Goal: Communication & Community: Answer question/provide support

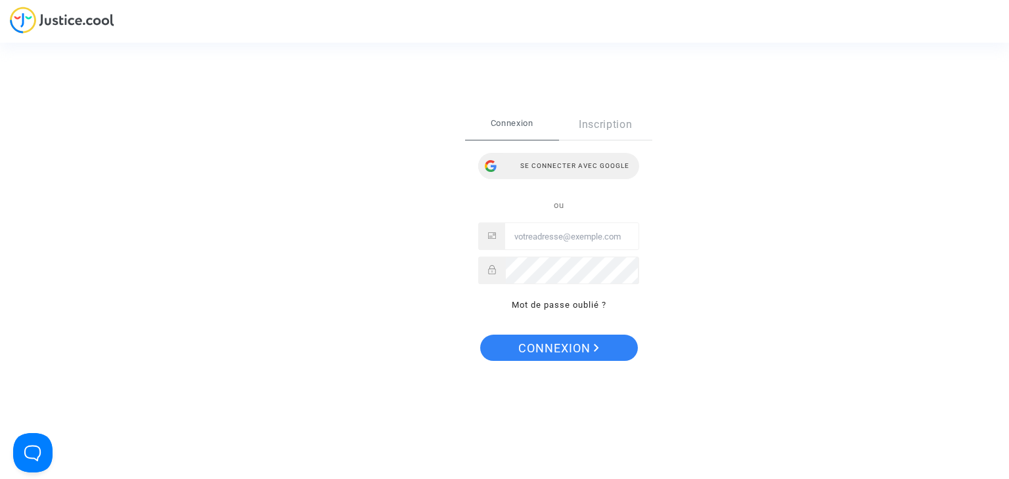
click at [591, 171] on div "Se connecter avec Google" at bounding box center [558, 166] width 161 height 26
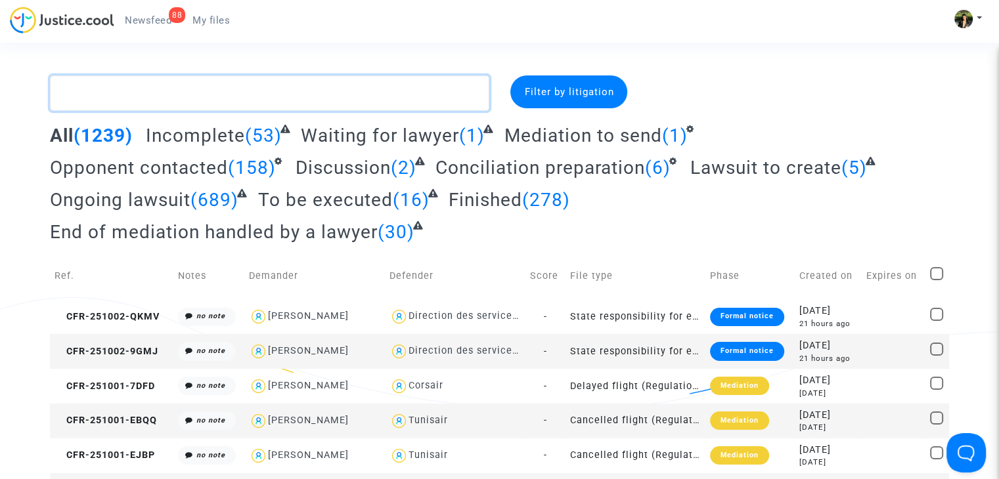
paste textarea "[PERSON_NAME] [PERSON_NAME]"
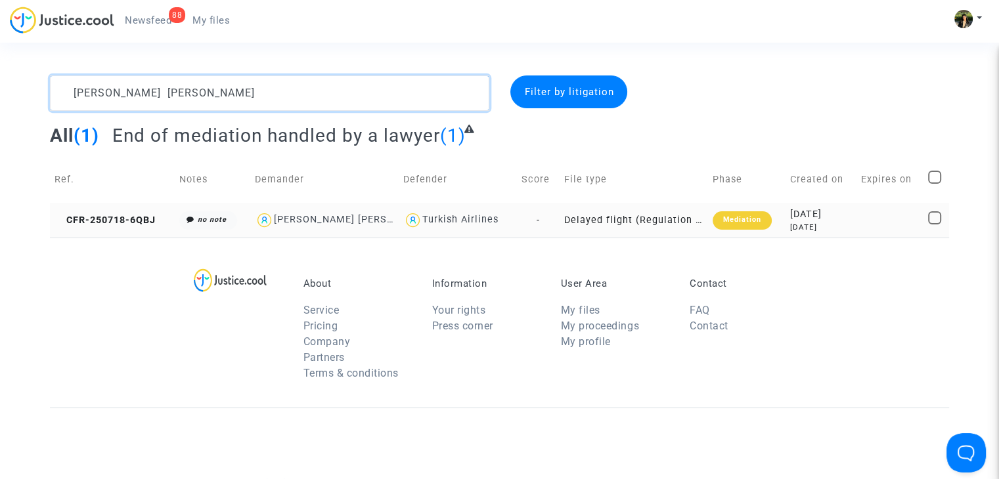
type textarea "[PERSON_NAME] [PERSON_NAME]"
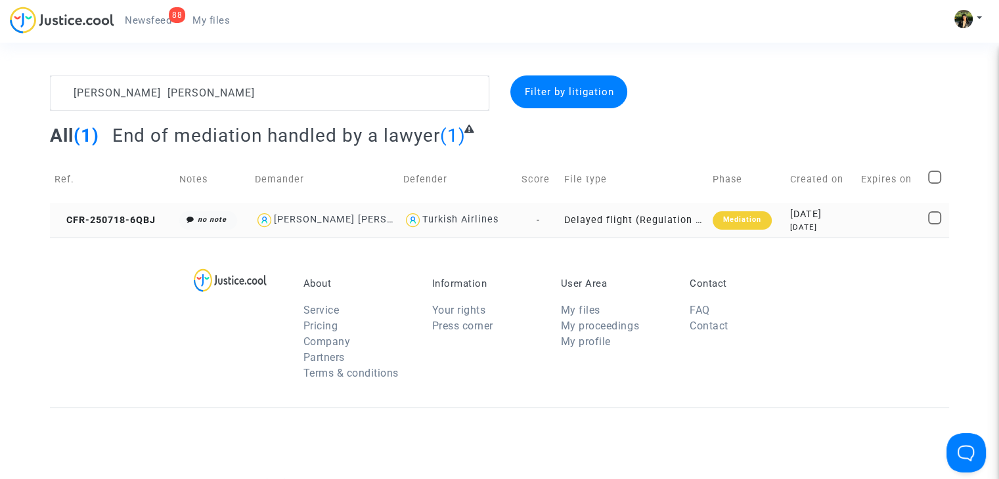
click at [634, 222] on td "Delayed flight (Regulation EC 261/2004)" at bounding box center [633, 220] width 148 height 35
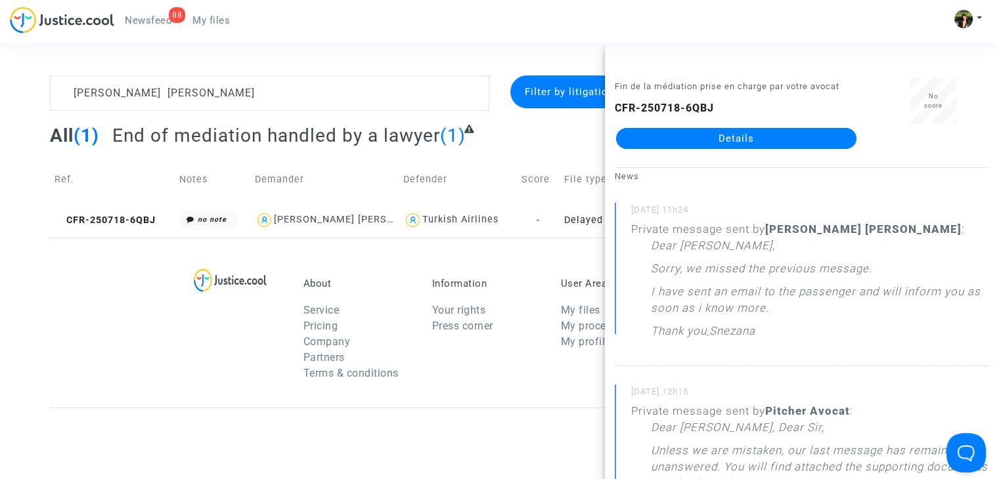
click at [775, 139] on link "Details" at bounding box center [736, 138] width 240 height 21
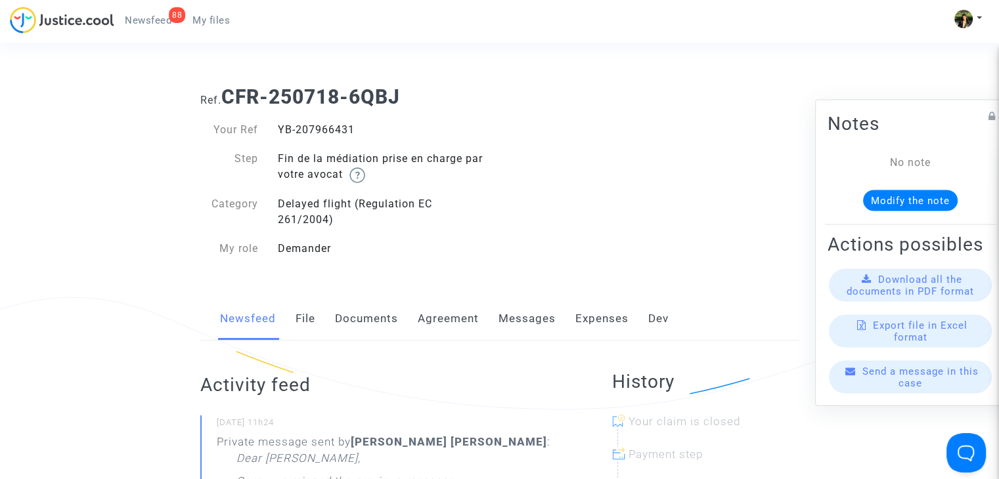
click at [527, 318] on link "Messages" at bounding box center [526, 318] width 57 height 43
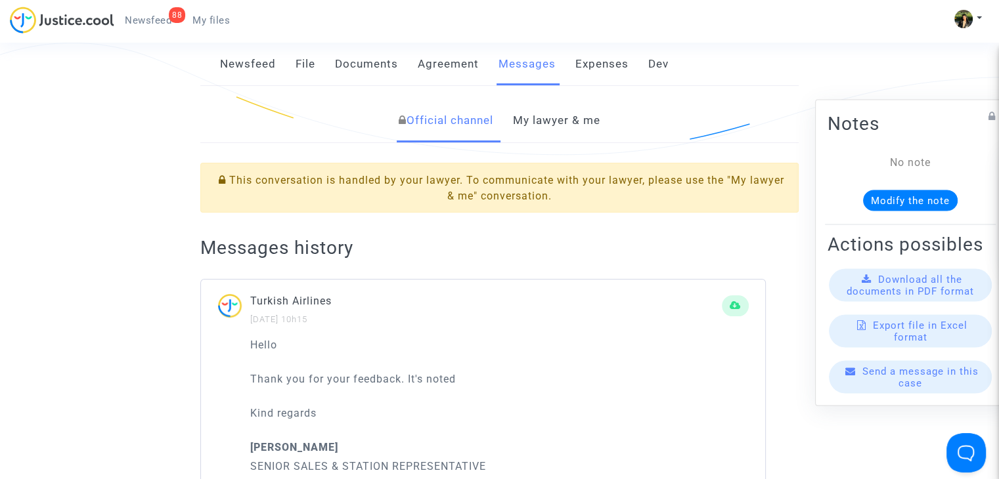
scroll to position [263, 0]
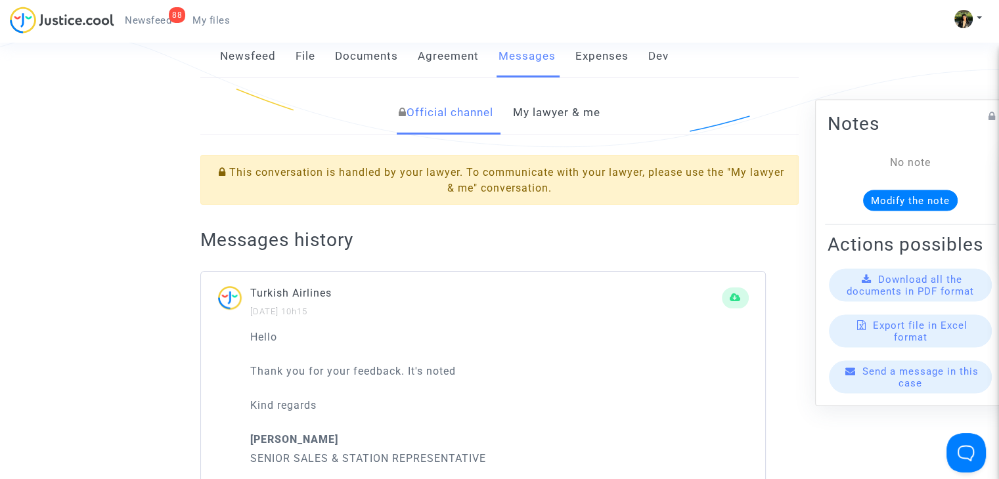
click at [565, 106] on link "My lawyer & me" at bounding box center [556, 112] width 87 height 43
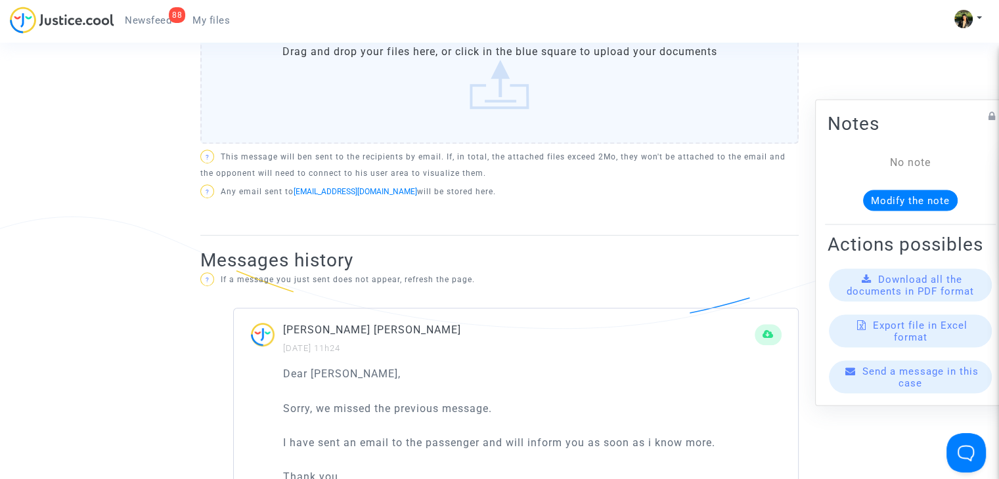
scroll to position [460, 0]
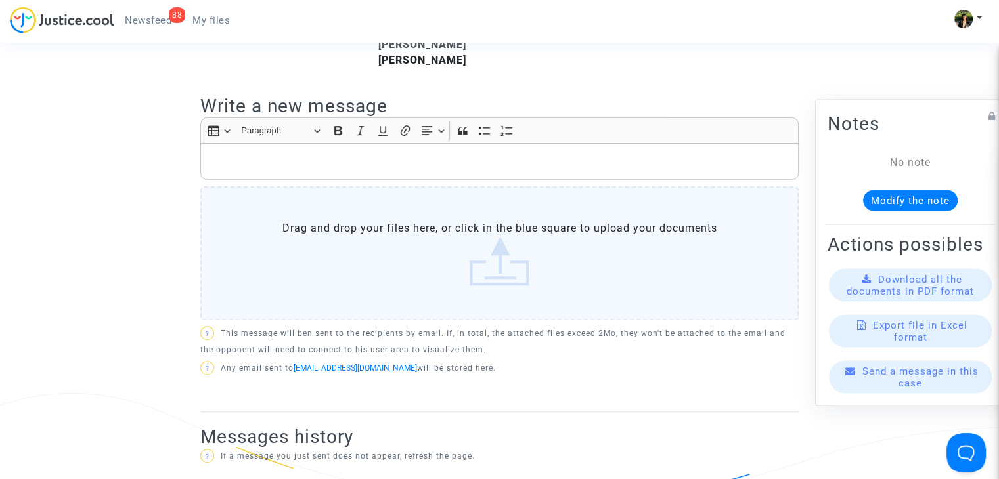
click at [470, 154] on p "Rich Text Editor, main" at bounding box center [499, 162] width 584 height 16
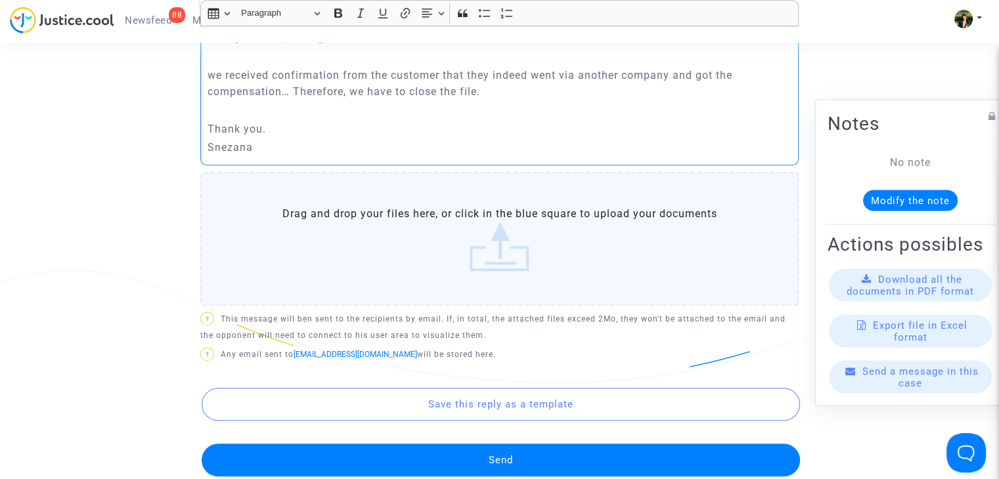
scroll to position [591, 0]
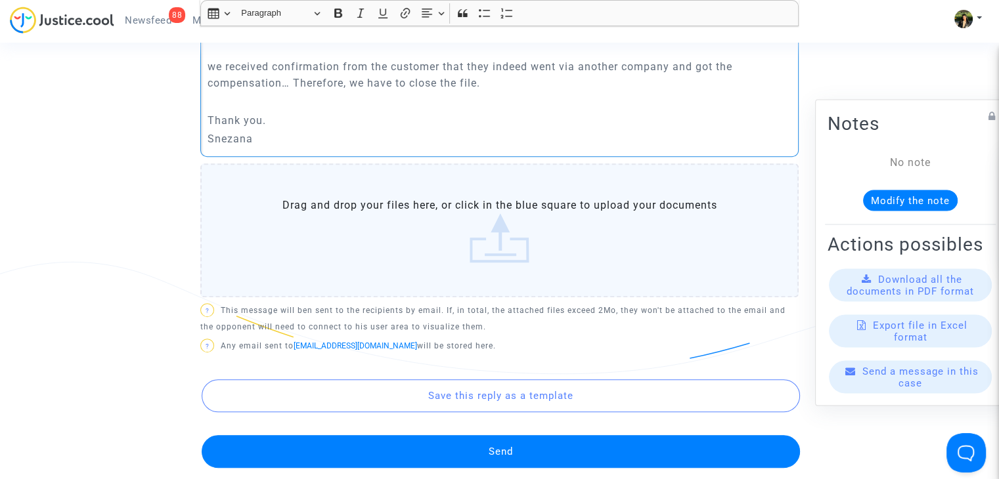
click at [531, 435] on button "Send" at bounding box center [501, 451] width 598 height 33
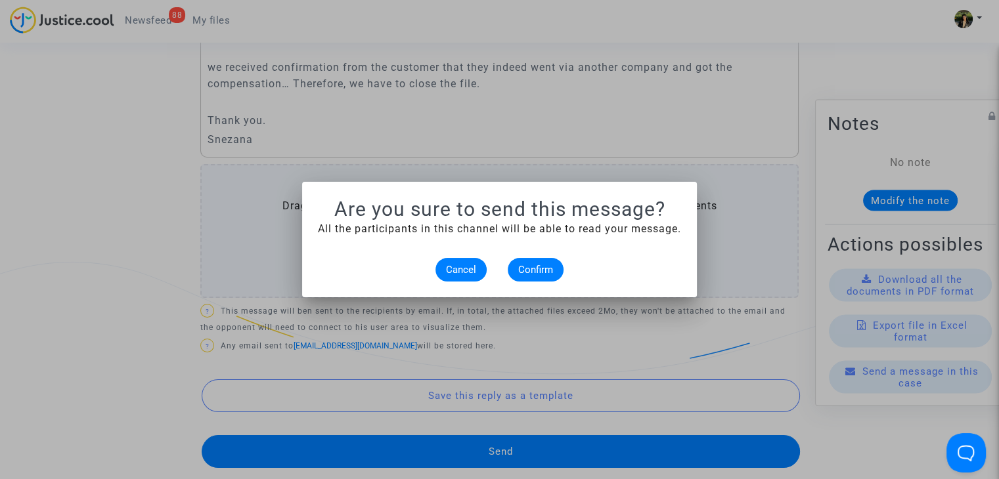
scroll to position [0, 0]
click at [521, 271] on span "Confirm" at bounding box center [535, 270] width 35 height 12
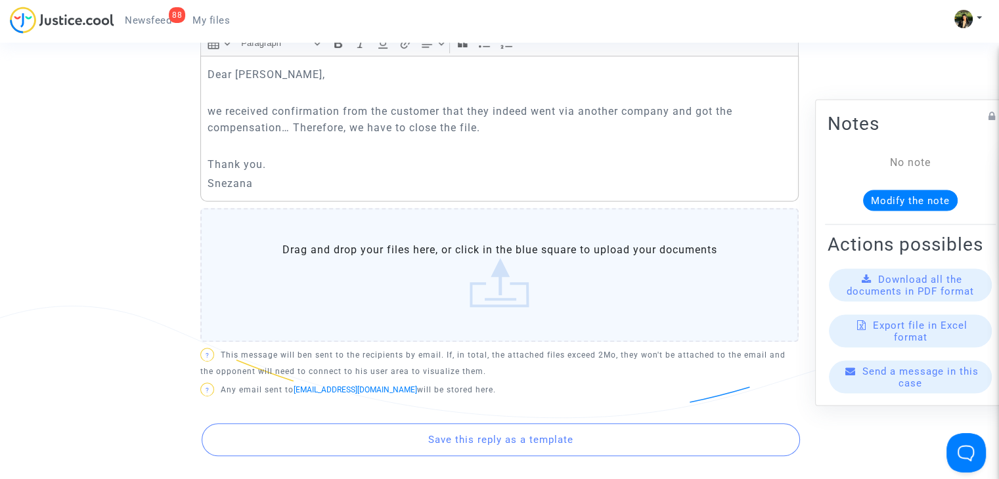
scroll to position [657, 0]
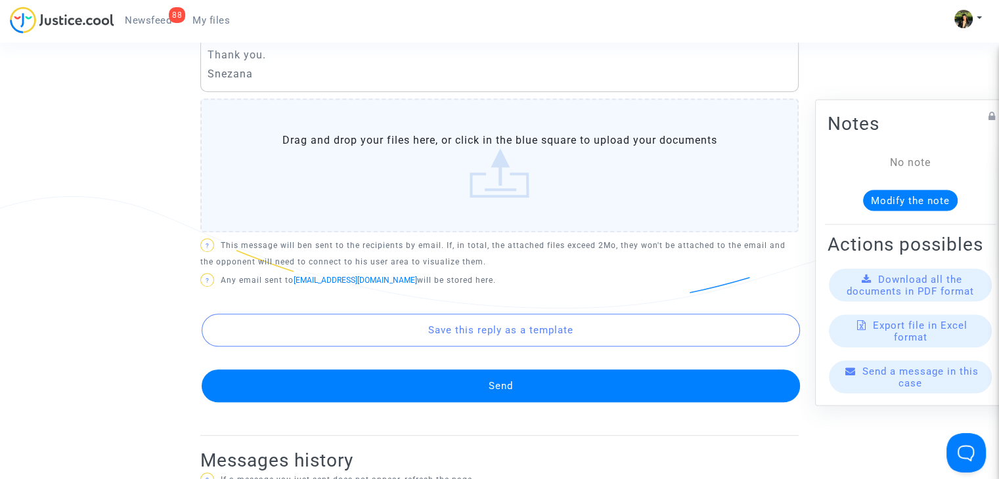
click at [498, 370] on button "Send" at bounding box center [501, 386] width 598 height 33
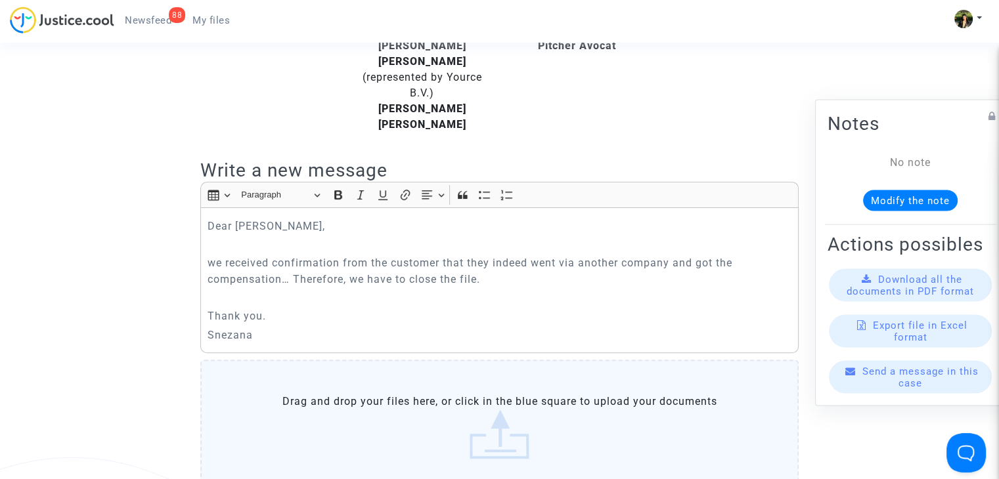
scroll to position [394, 0]
click at [446, 257] on div "Dear [PERSON_NAME], we received confirmation from the customer that they indeed…" at bounding box center [499, 282] width 598 height 146
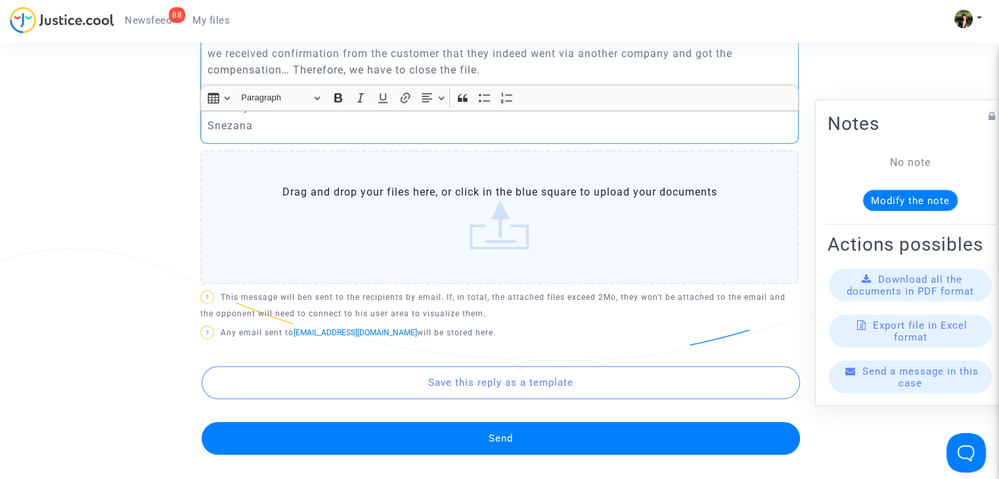
scroll to position [722, 0]
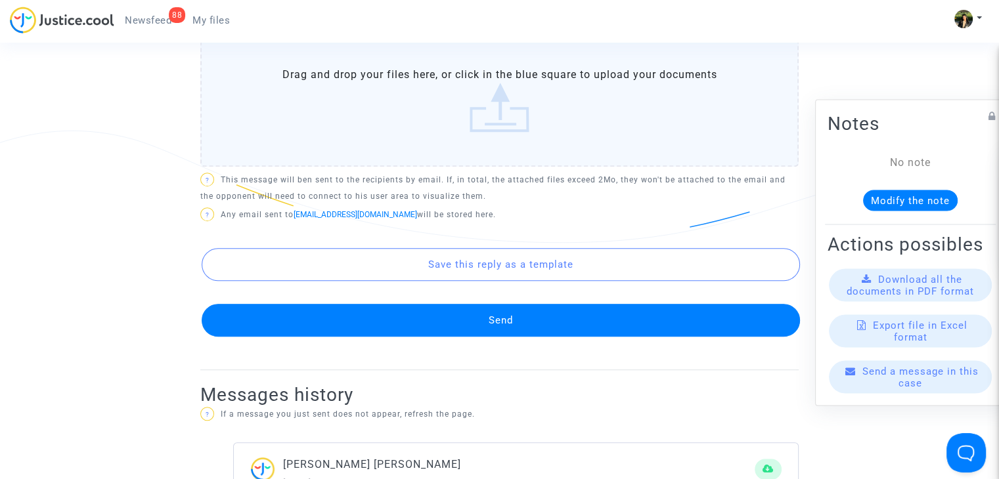
click at [468, 304] on button "Send" at bounding box center [501, 320] width 598 height 33
click at [471, 304] on button "Send" at bounding box center [501, 320] width 598 height 33
click at [483, 304] on button "Send" at bounding box center [501, 320] width 598 height 33
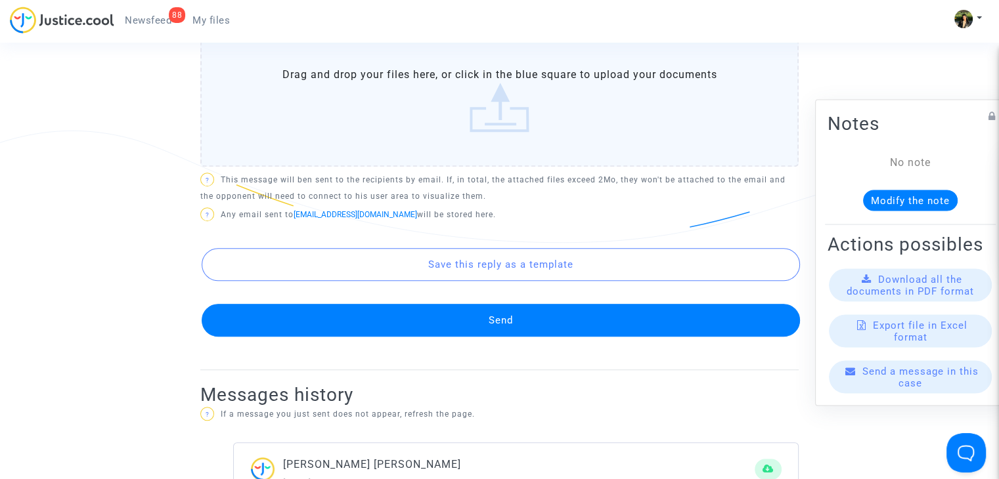
click at [483, 304] on button "Send" at bounding box center [501, 320] width 598 height 33
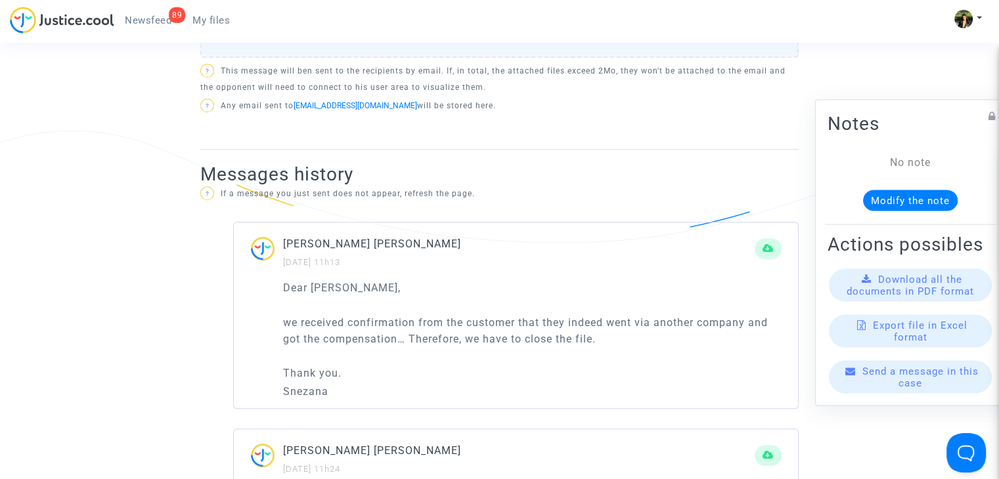
click at [217, 19] on span "My files" at bounding box center [210, 20] width 37 height 12
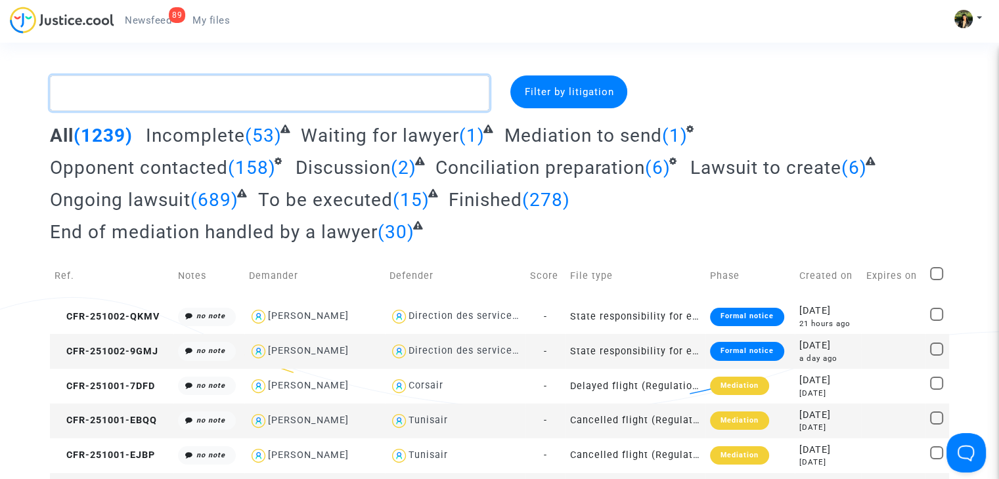
click at [286, 97] on textarea at bounding box center [269, 93] width 439 height 35
paste textarea "Decrouy"
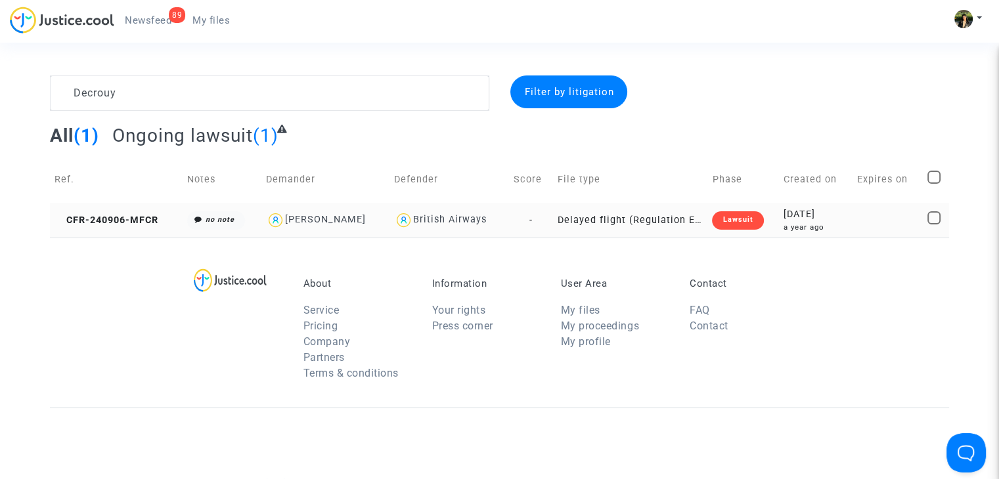
click at [651, 217] on td "Delayed flight (Regulation EC 261/2004)" at bounding box center [630, 220] width 154 height 35
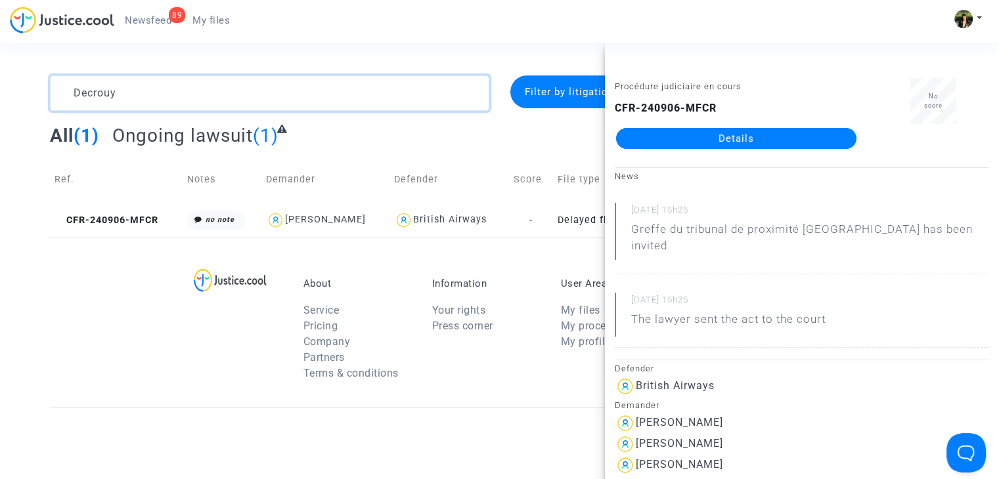
click at [394, 90] on textarea at bounding box center [269, 93] width 439 height 35
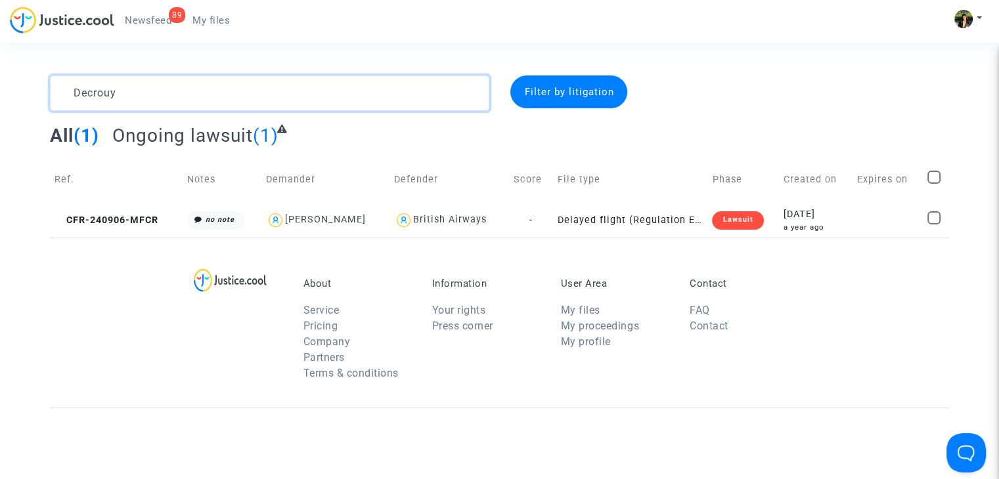
click at [394, 90] on textarea at bounding box center [269, 93] width 439 height 35
paste textarea "Lesca"
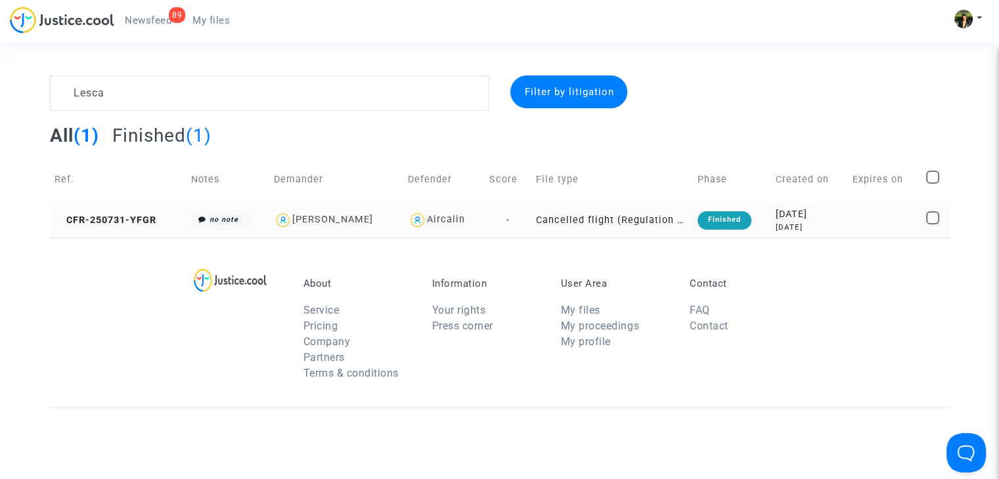
click at [610, 226] on td "Cancelled flight (Regulation EC 261/2004)" at bounding box center [612, 220] width 162 height 35
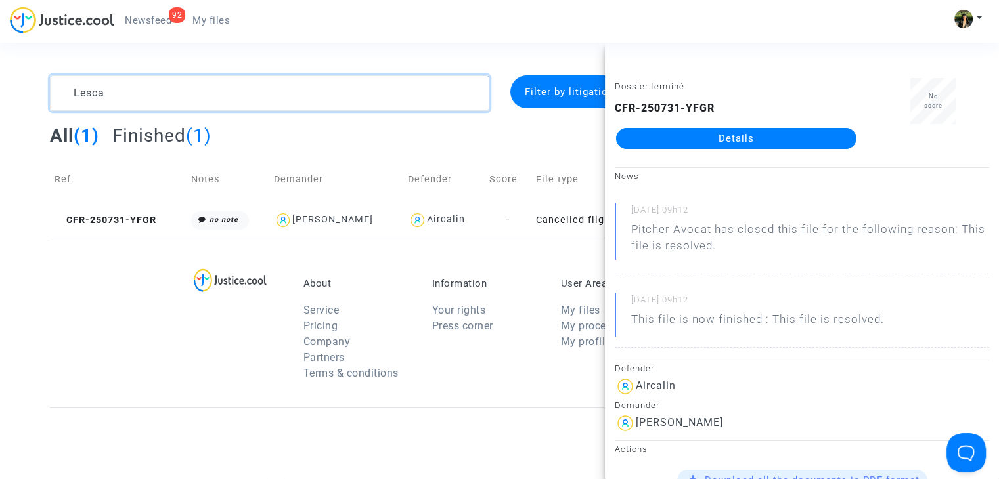
click at [355, 99] on textarea at bounding box center [269, 93] width 439 height 35
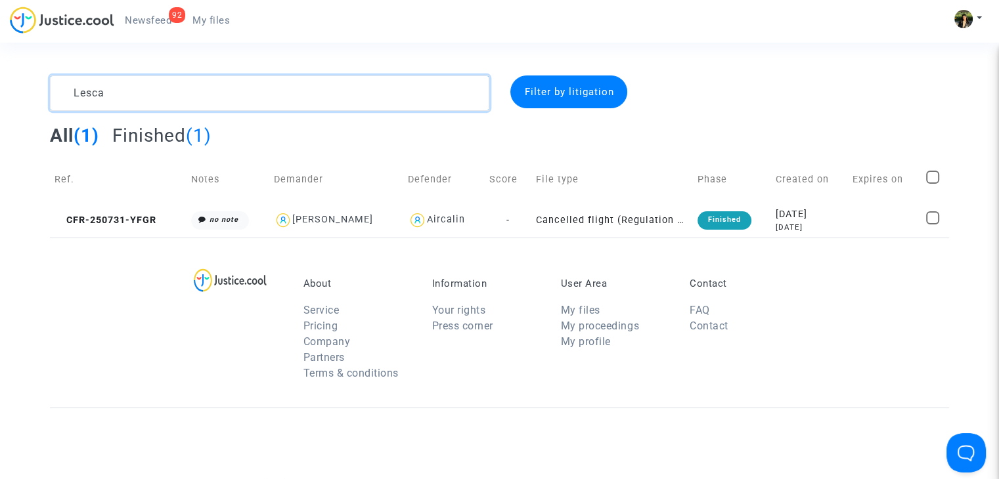
click at [355, 99] on textarea at bounding box center [269, 93] width 439 height 35
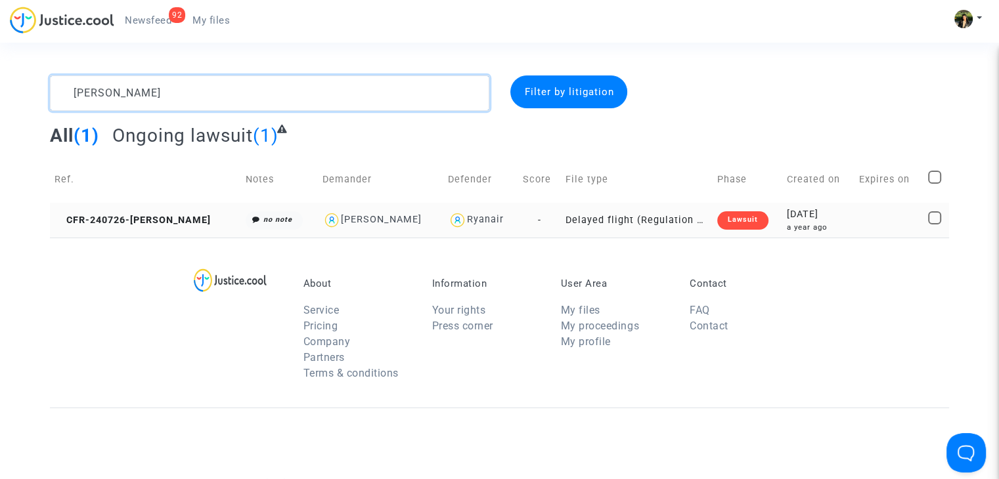
type textarea "[PERSON_NAME]"
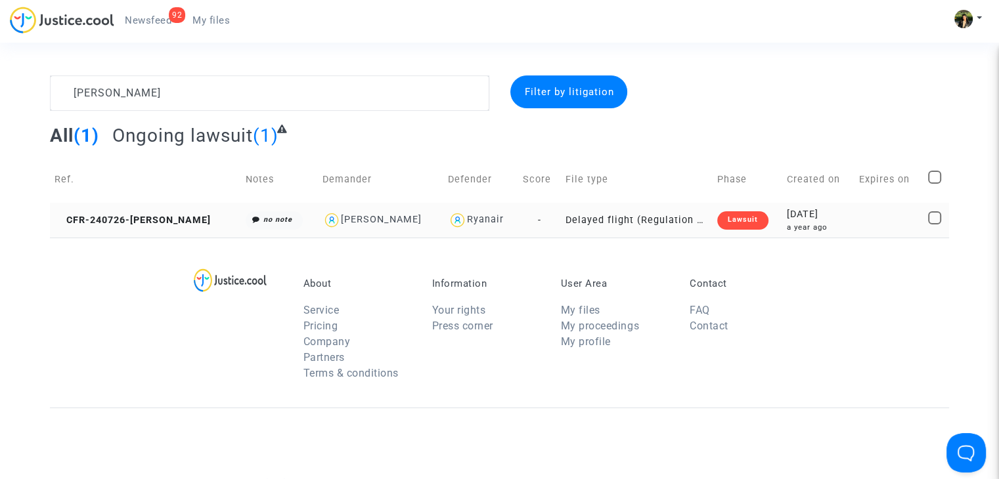
click at [561, 217] on td "Delayed flight (Regulation EC 261/2004)" at bounding box center [637, 220] width 152 height 35
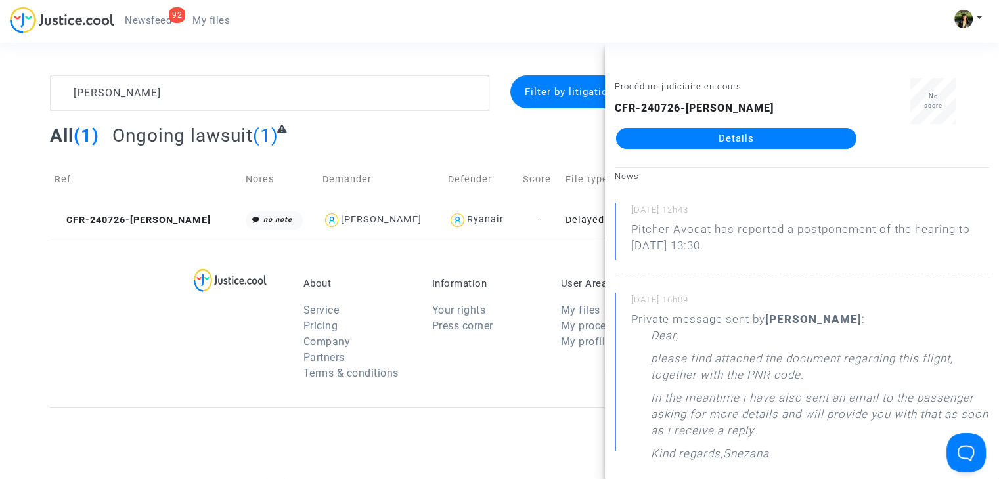
click at [733, 140] on link "Details" at bounding box center [736, 138] width 240 height 21
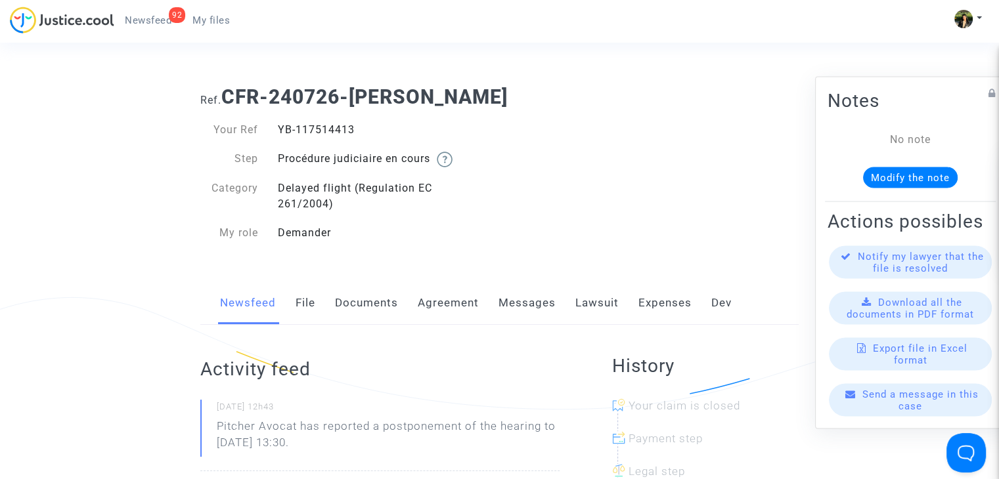
click at [546, 301] on link "Messages" at bounding box center [526, 303] width 57 height 43
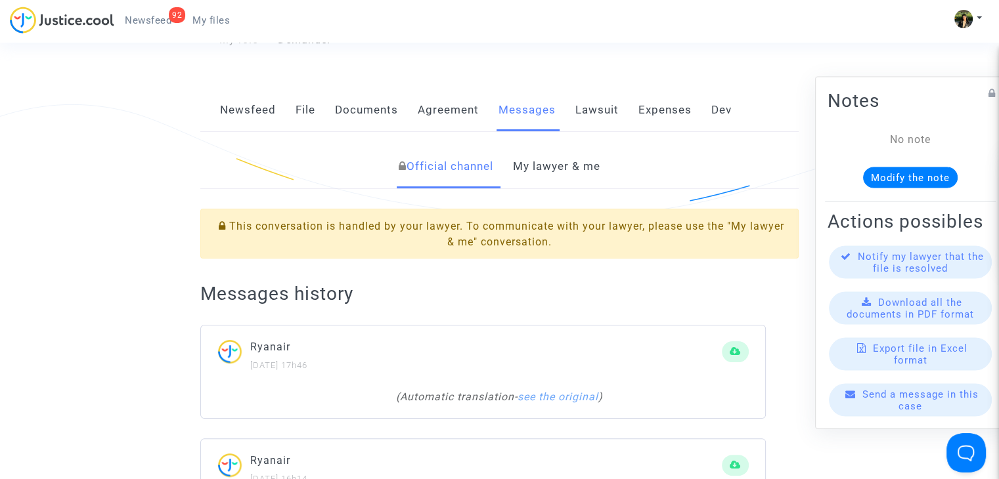
scroll to position [263, 0]
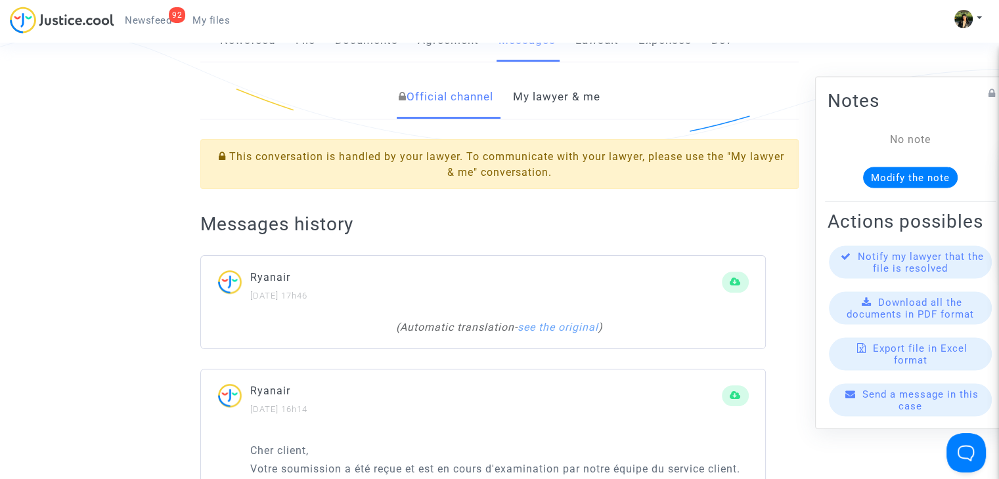
click at [536, 108] on link "My lawyer & me" at bounding box center [556, 97] width 87 height 43
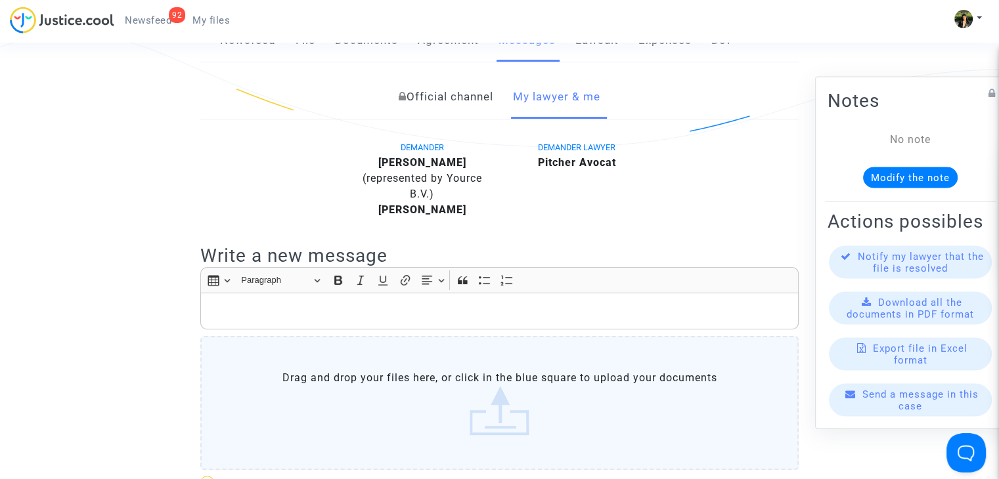
click at [362, 312] on p "Rich Text Editor, main" at bounding box center [499, 311] width 584 height 16
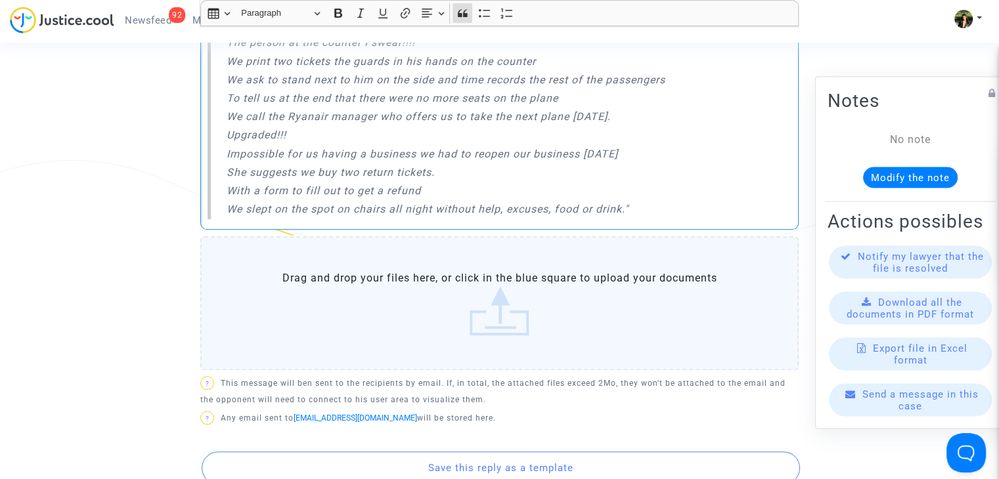
scroll to position [1391, 0]
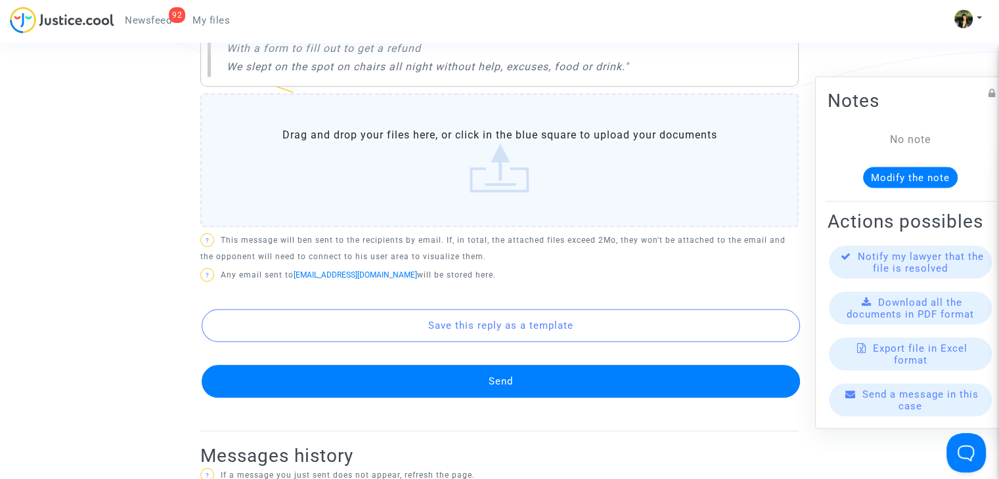
click at [506, 387] on button "Send" at bounding box center [501, 381] width 598 height 33
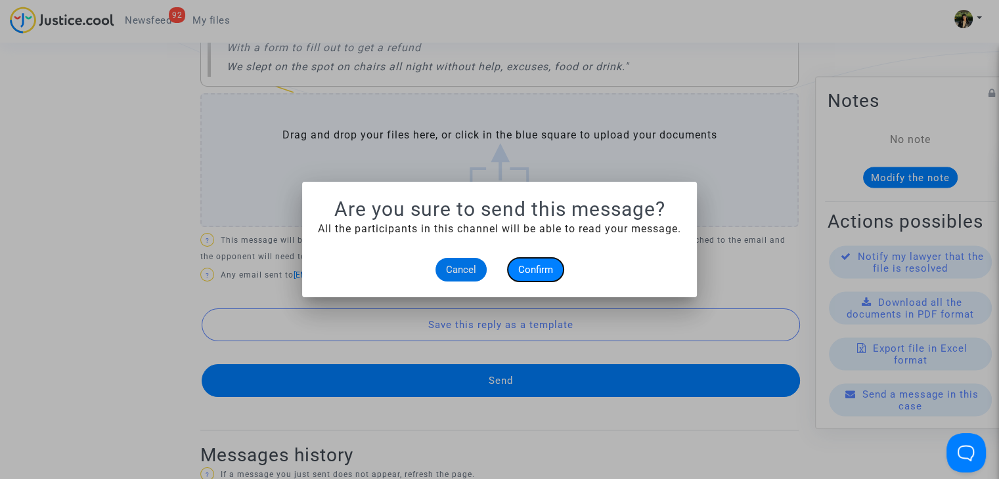
click at [531, 269] on span "Confirm" at bounding box center [535, 270] width 35 height 12
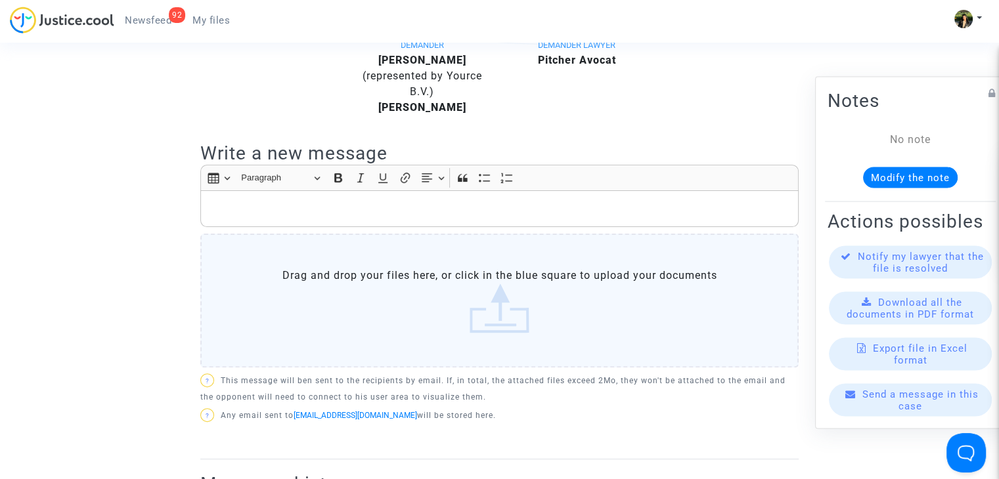
scroll to position [341, 0]
